Goal: Information Seeking & Learning: Learn about a topic

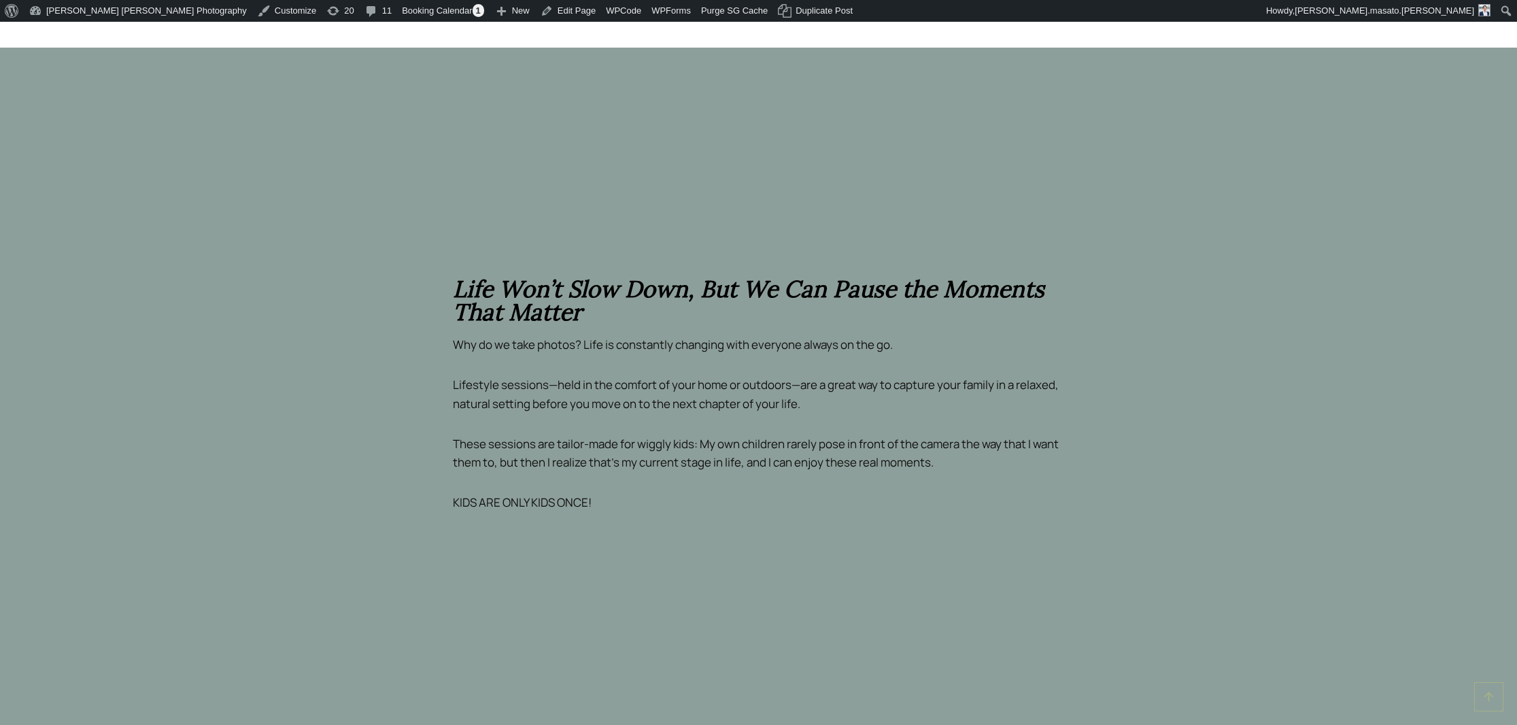
scroll to position [1507, 0]
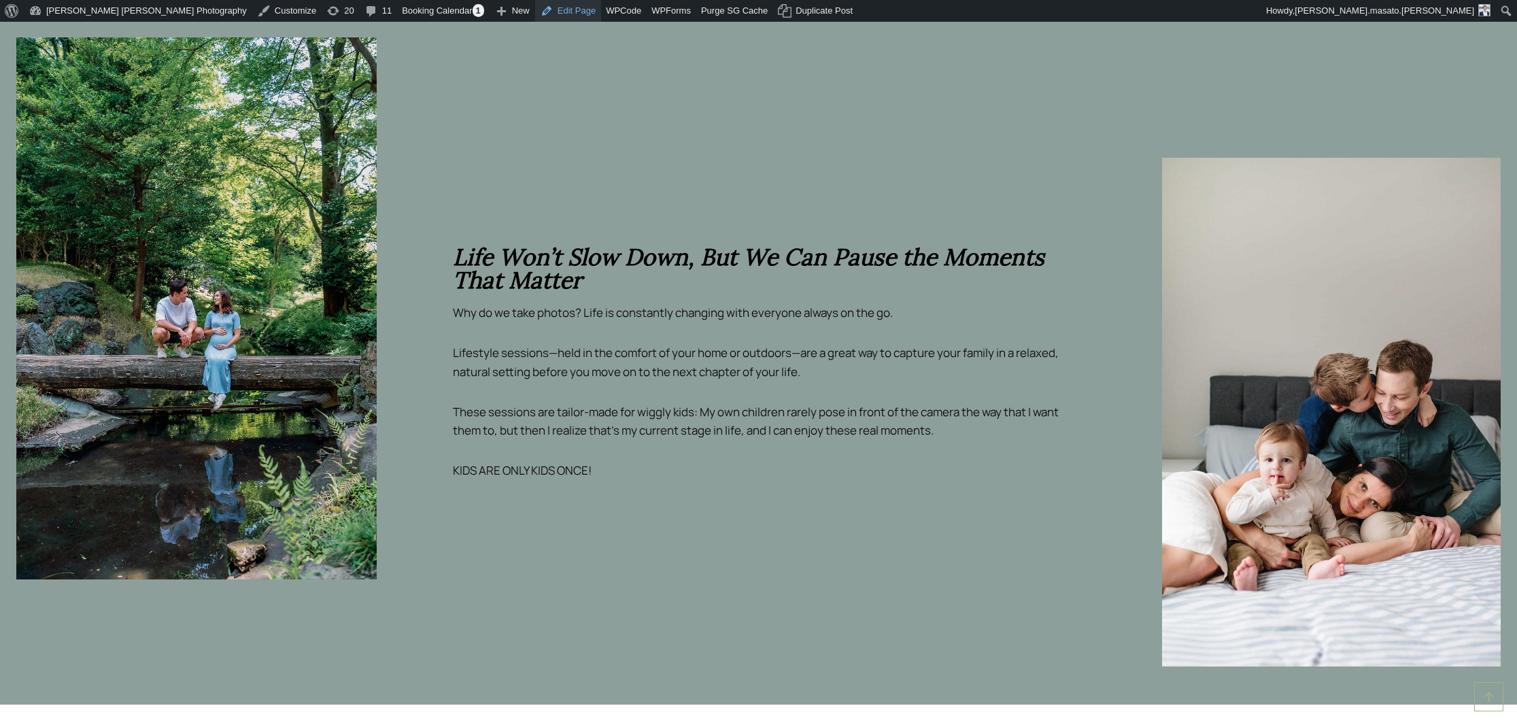
click at [535, 10] on link "Edit Page" at bounding box center [568, 11] width 66 height 22
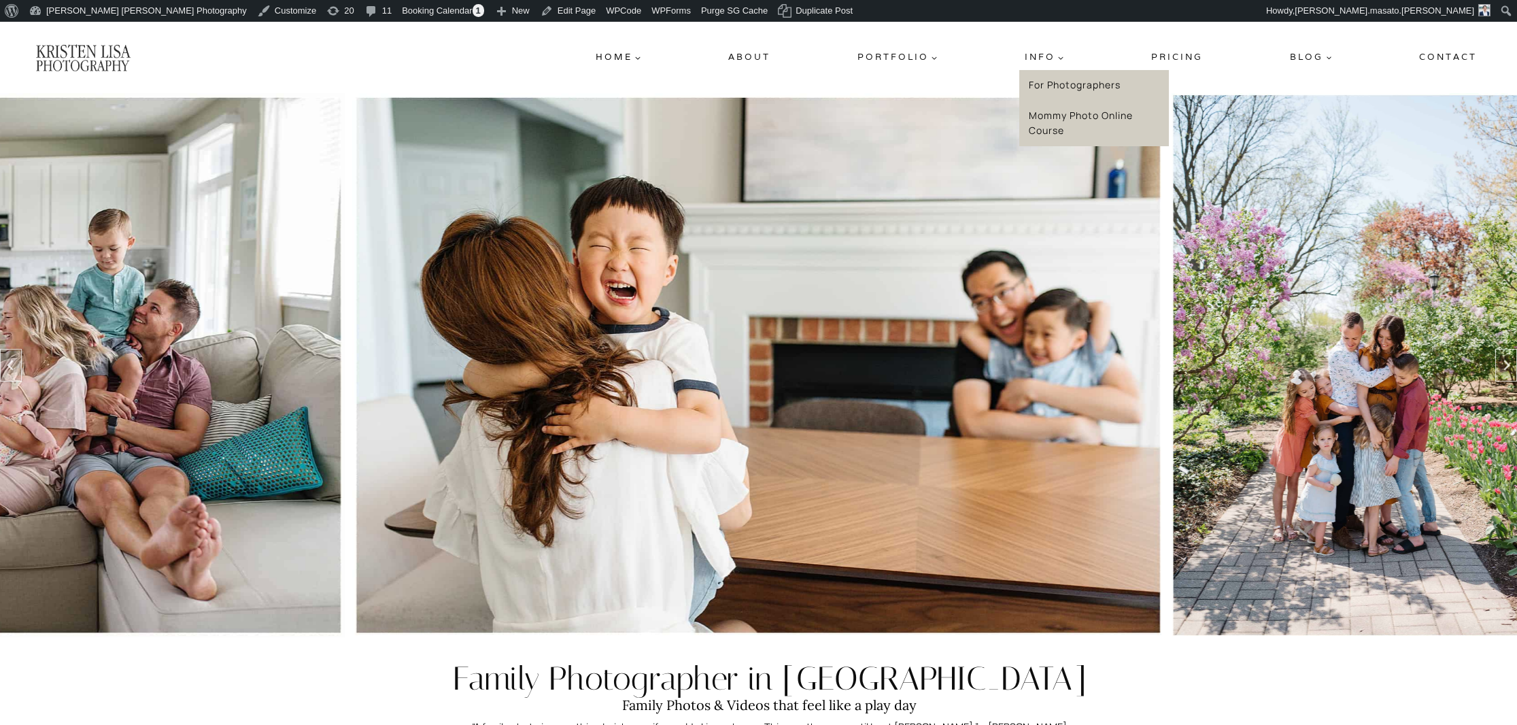
click at [1060, 122] on link "Mommy Photo Online Course" at bounding box center [1094, 123] width 150 height 46
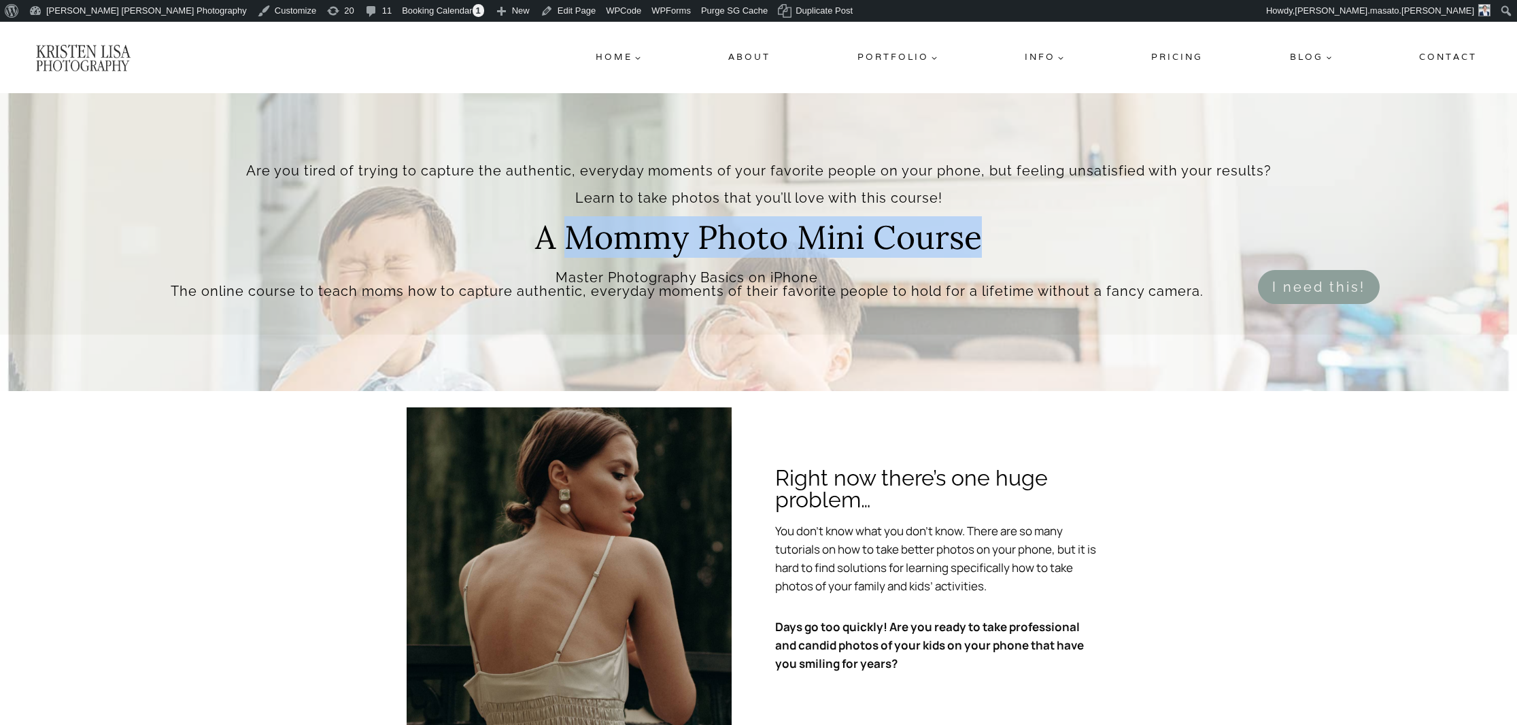
drag, startPoint x: 570, startPoint y: 240, endPoint x: 978, endPoint y: 241, distance: 408.0
click at [978, 241] on h2 "A Mommy Photo Mini Course" at bounding box center [758, 245] width 447 height 49
copy h2 "Mommy Photo Mini Course"
